Goal: Transaction & Acquisition: Book appointment/travel/reservation

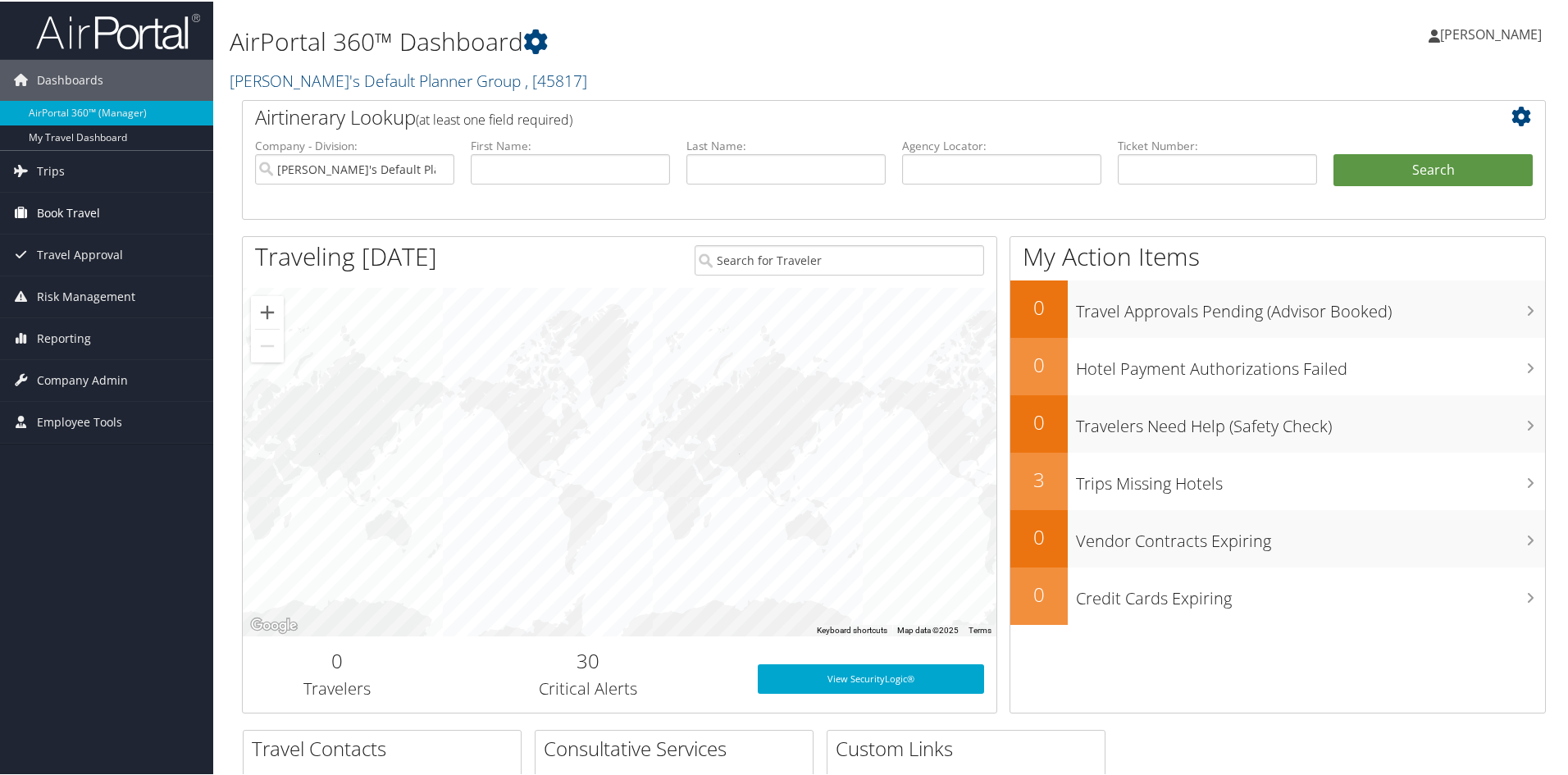
click at [69, 212] on span "Book Travel" at bounding box center [68, 211] width 63 height 41
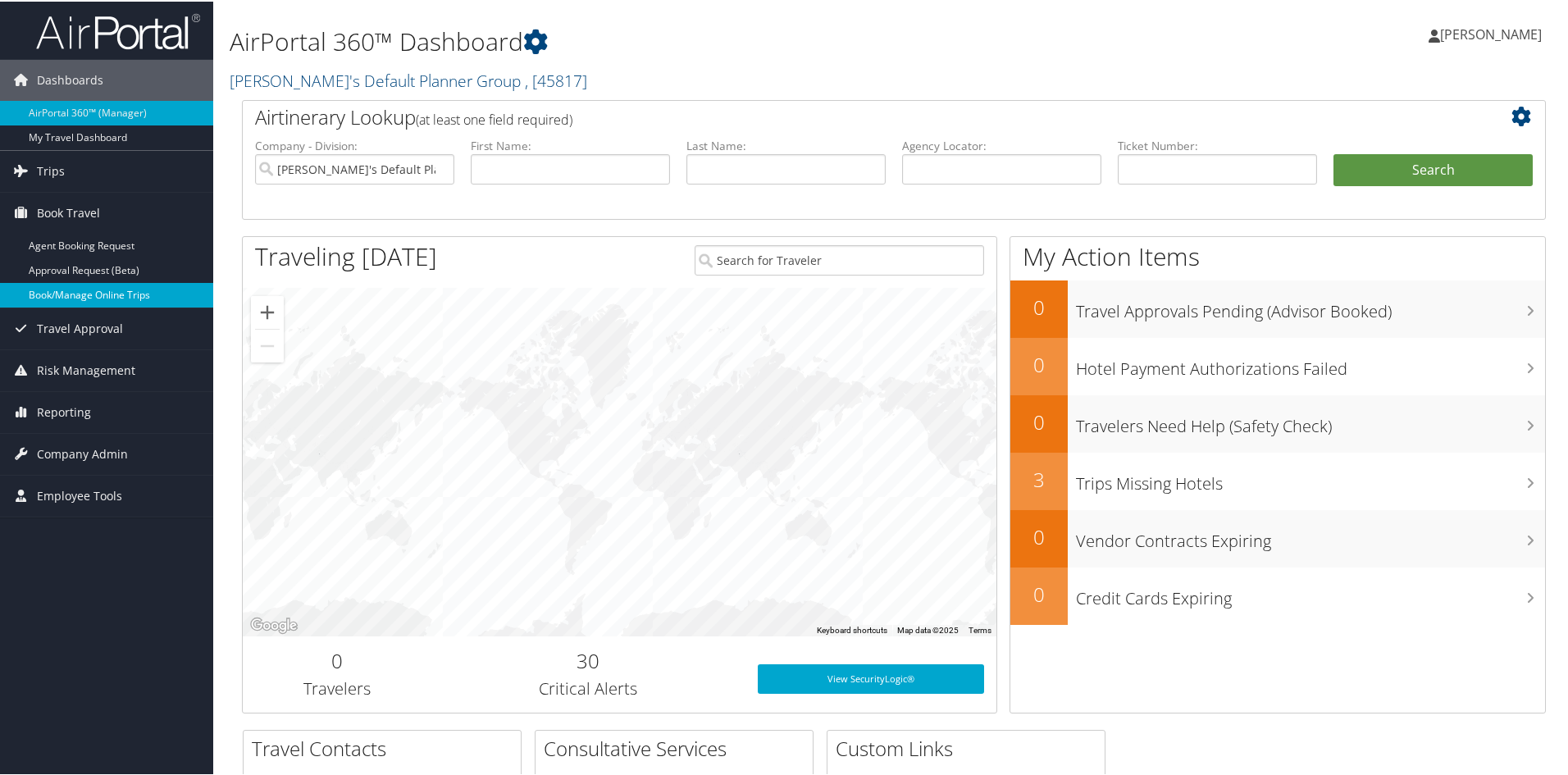
click at [76, 288] on link "Book/Manage Online Trips" at bounding box center [106, 293] width 213 height 25
